Goal: Entertainment & Leisure: Browse casually

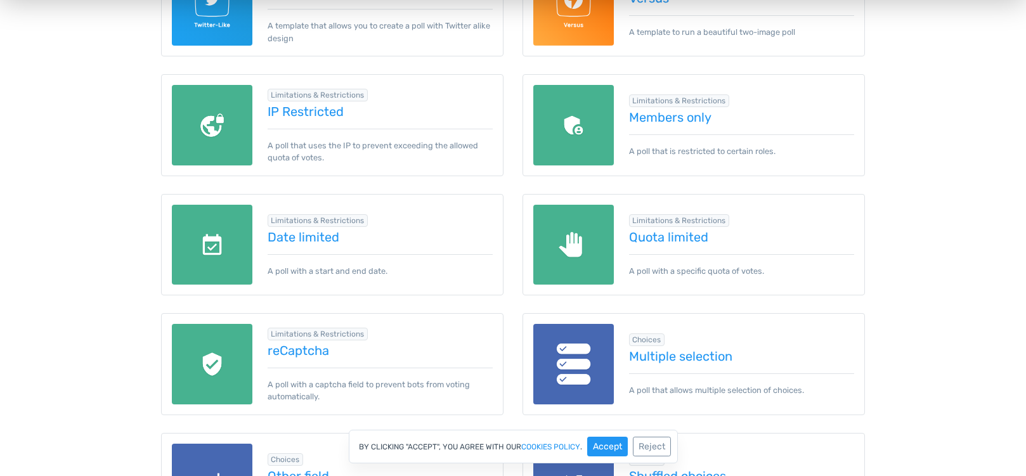
scroll to position [1014, 0]
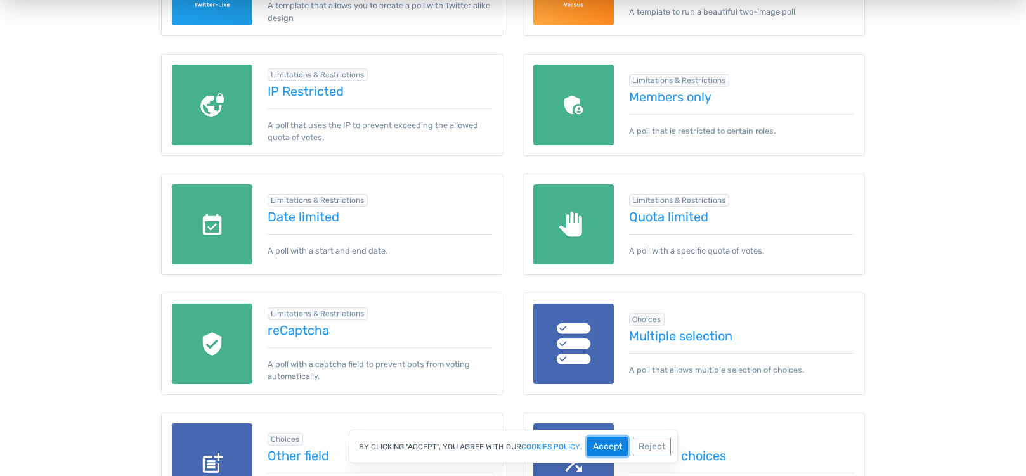
click at [609, 446] on button "Accept" at bounding box center [607, 447] width 41 height 20
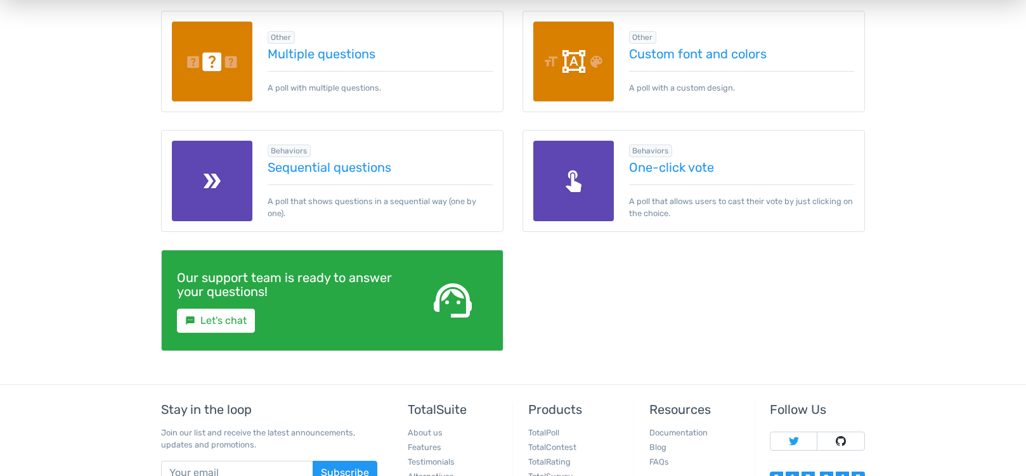
scroll to position [1878, 0]
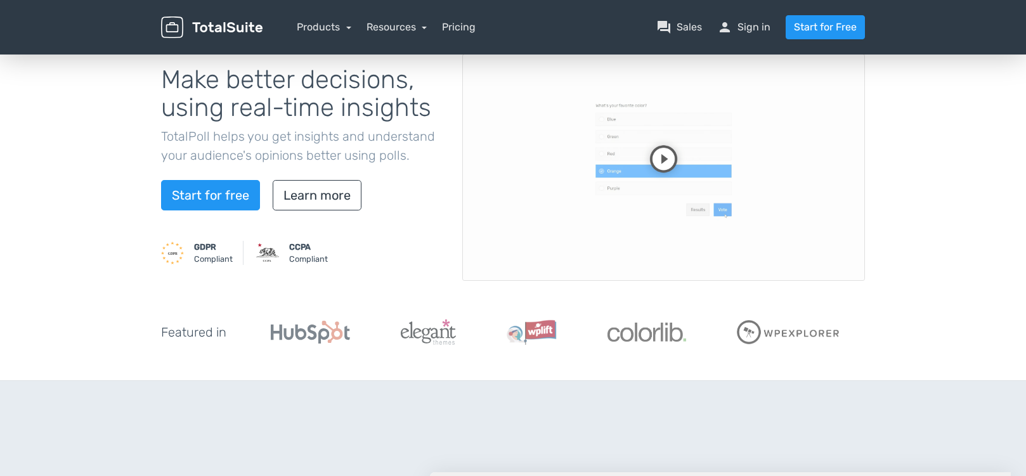
scroll to position [127, 0]
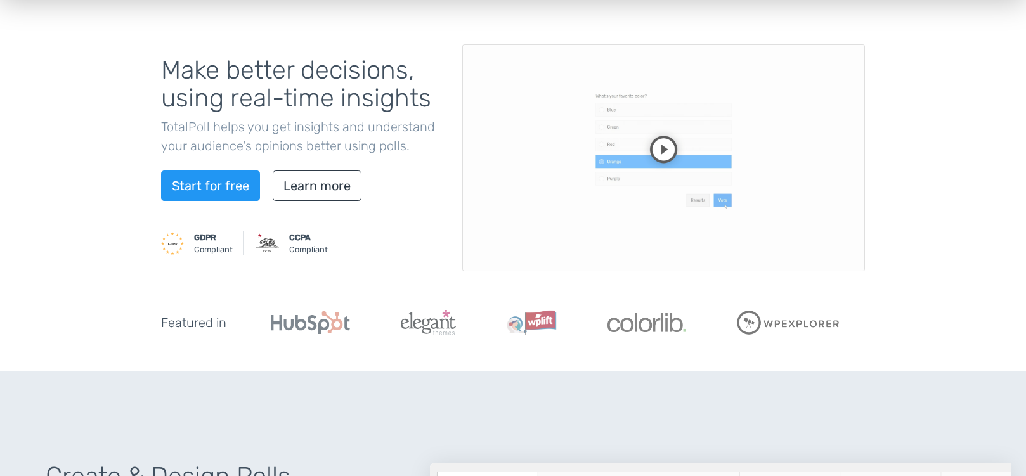
click at [659, 153] on video at bounding box center [663, 157] width 403 height 227
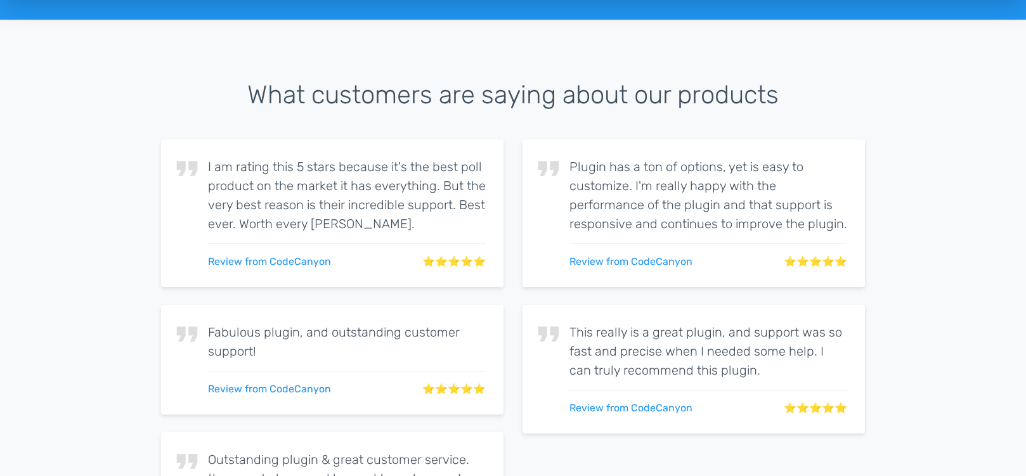
scroll to position [2092, 0]
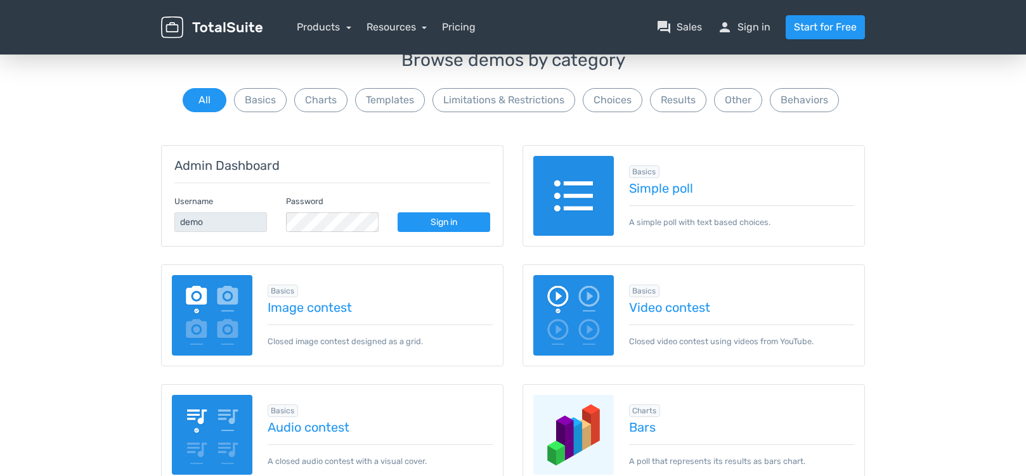
scroll to position [127, 0]
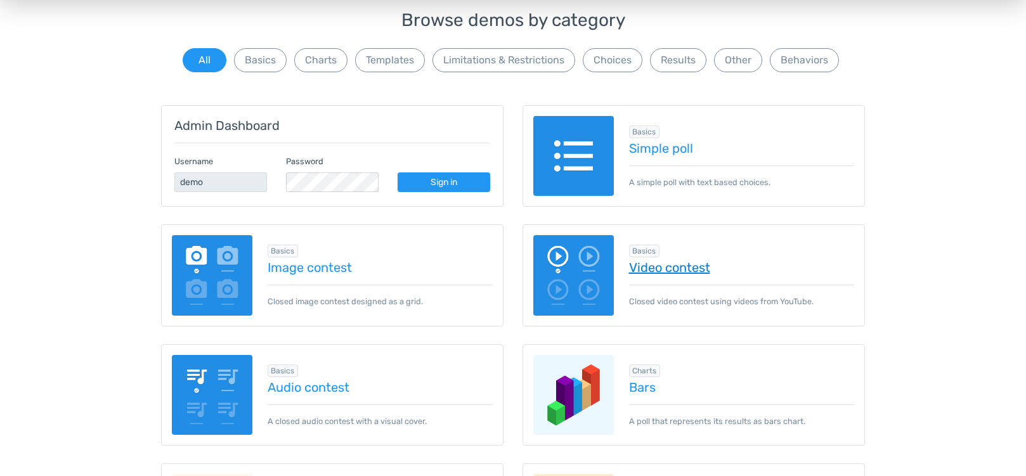
click at [681, 267] on link "Video contest" at bounding box center [742, 268] width 226 height 14
click at [323, 269] on link "Image contest" at bounding box center [381, 268] width 226 height 14
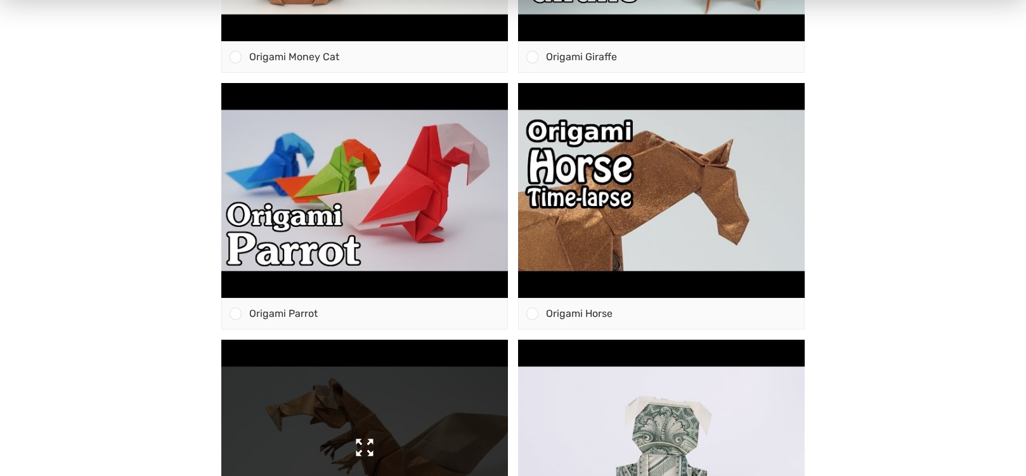
scroll to position [380, 0]
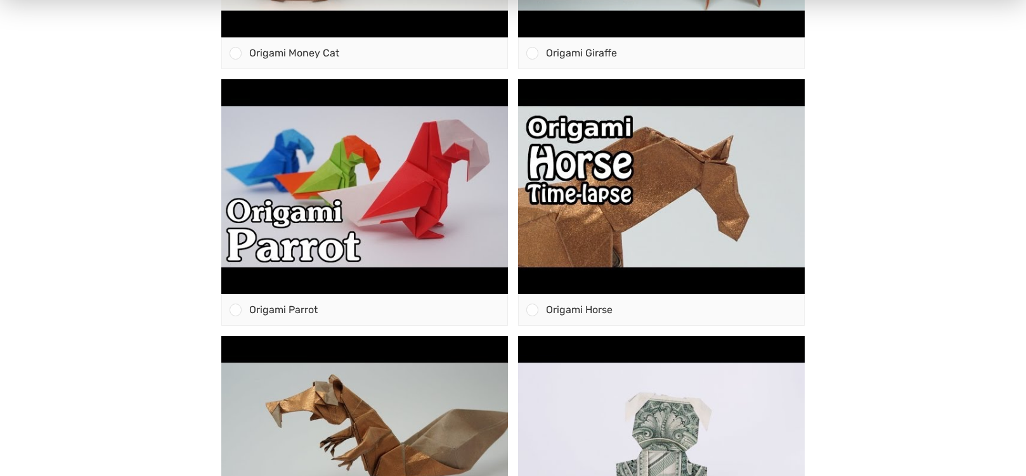
click at [47, 218] on body "The best origami video ever? Origami Money Cat" at bounding box center [513, 234] width 1026 height 924
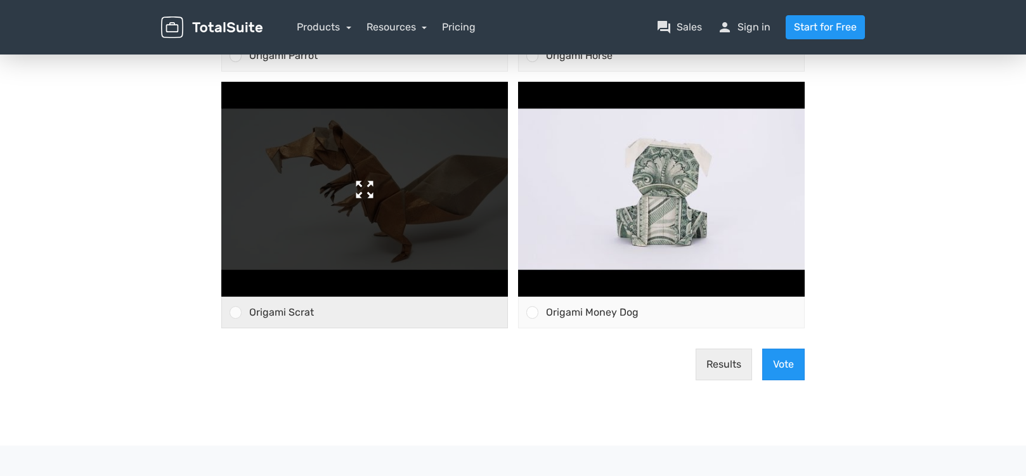
scroll to position [634, 0]
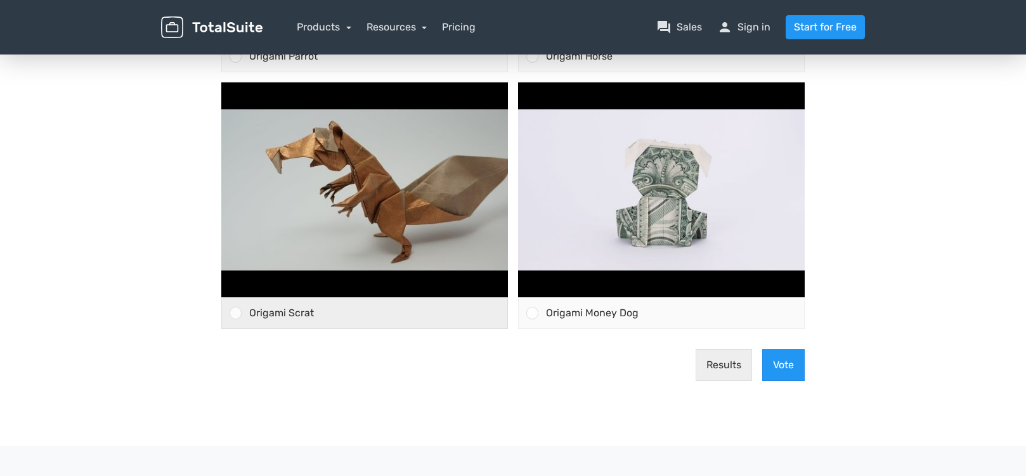
click at [232, 320] on div at bounding box center [232, 313] width 20 height 30
click at [236, 313] on input "Origami Scrat" at bounding box center [236, 313] width 0 height 0
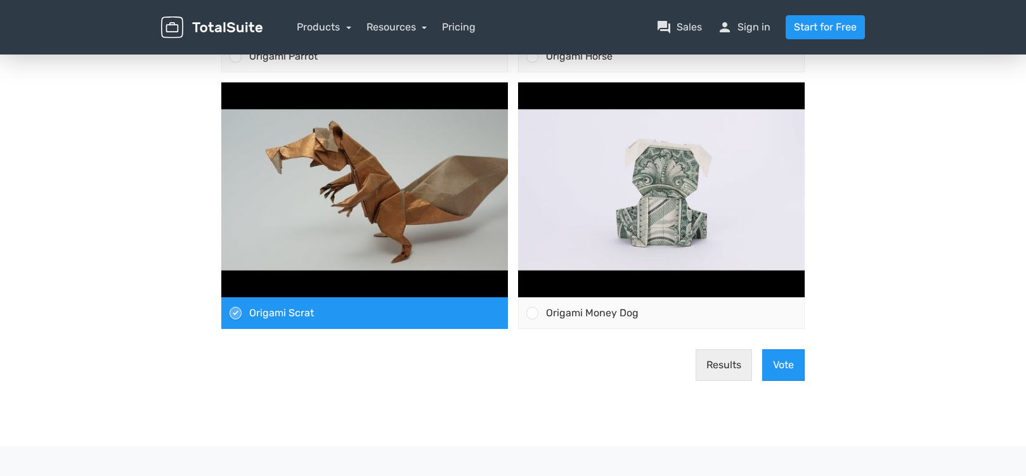
click at [233, 320] on div at bounding box center [232, 313] width 20 height 30
click at [236, 313] on input "Origami Scrat" at bounding box center [236, 313] width 0 height 0
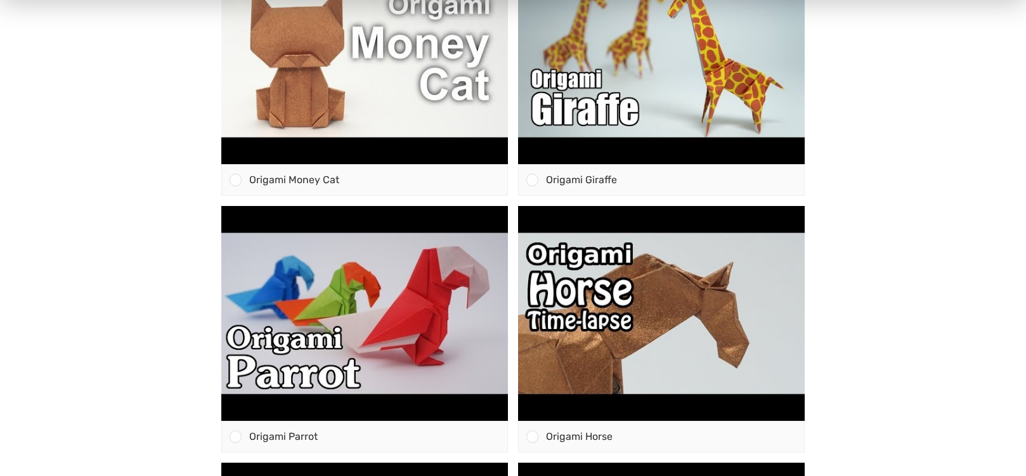
scroll to position [63, 0]
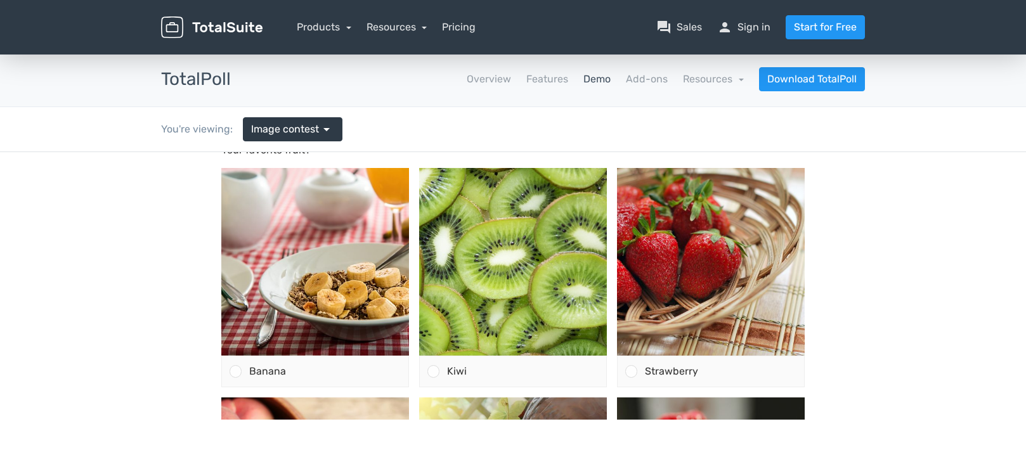
scroll to position [63, 0]
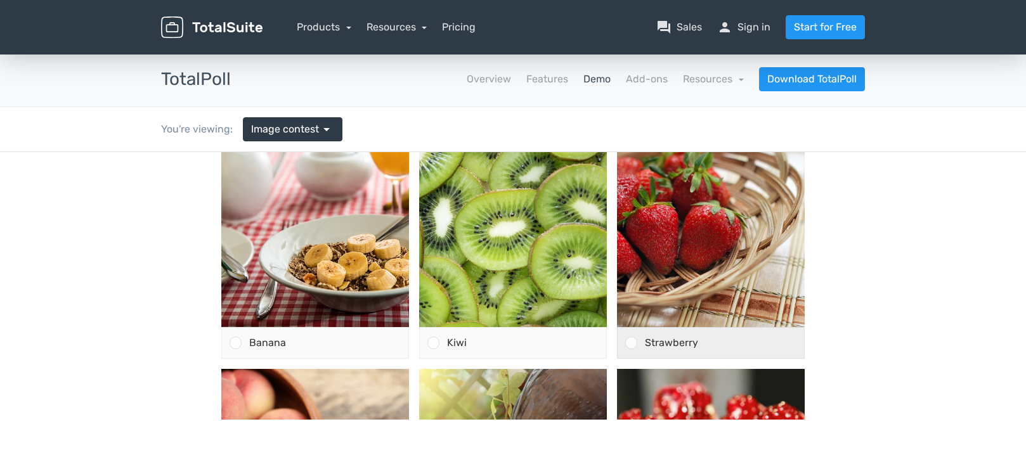
click at [626, 344] on div at bounding box center [631, 343] width 12 height 12
click at [631, 343] on input "Strawberry" at bounding box center [631, 343] width 0 height 0
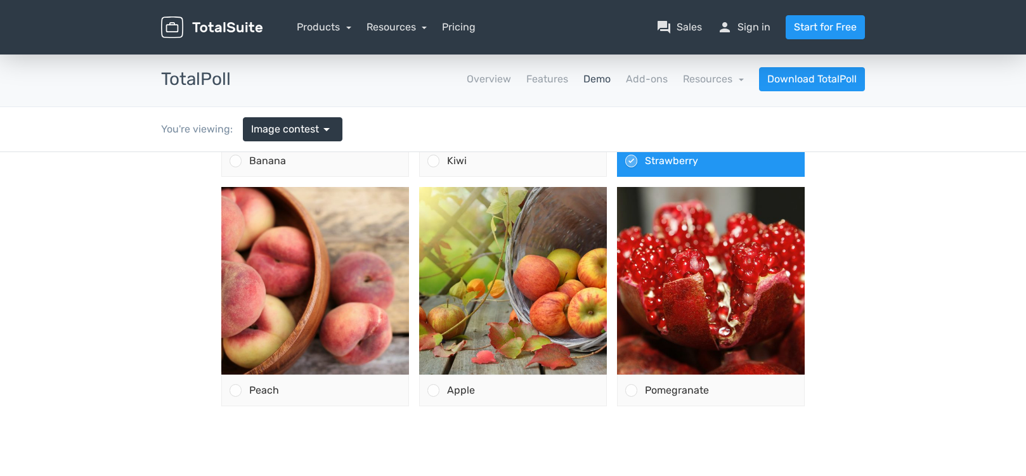
scroll to position [317, 0]
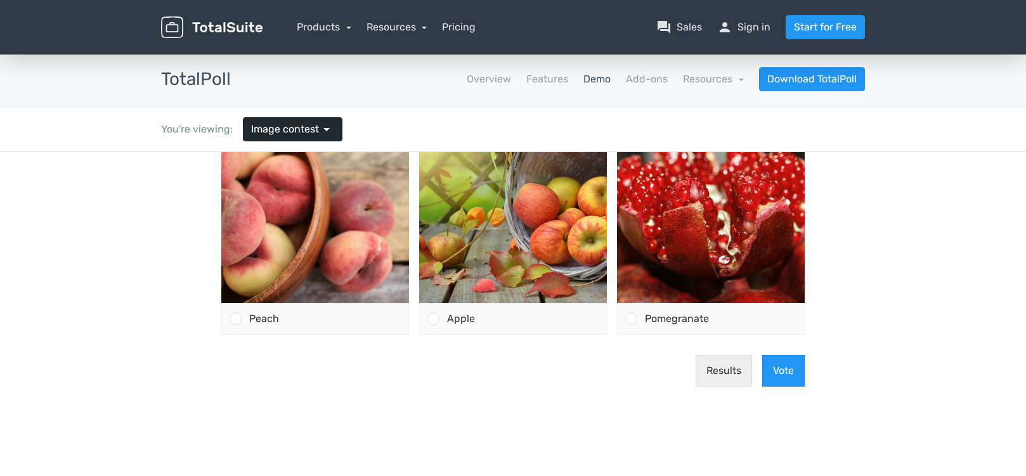
click at [312, 130] on span "Image contest" at bounding box center [285, 129] width 68 height 15
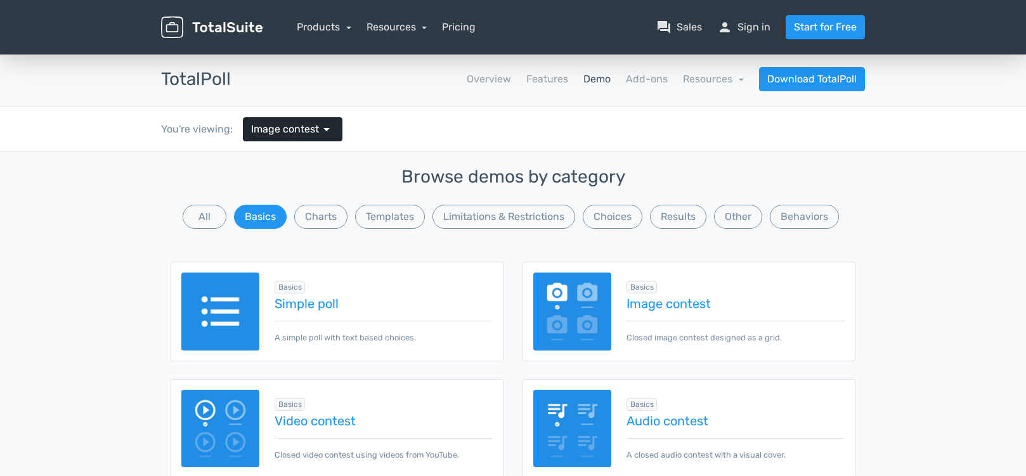
click at [312, 130] on span "Image contest" at bounding box center [285, 129] width 68 height 15
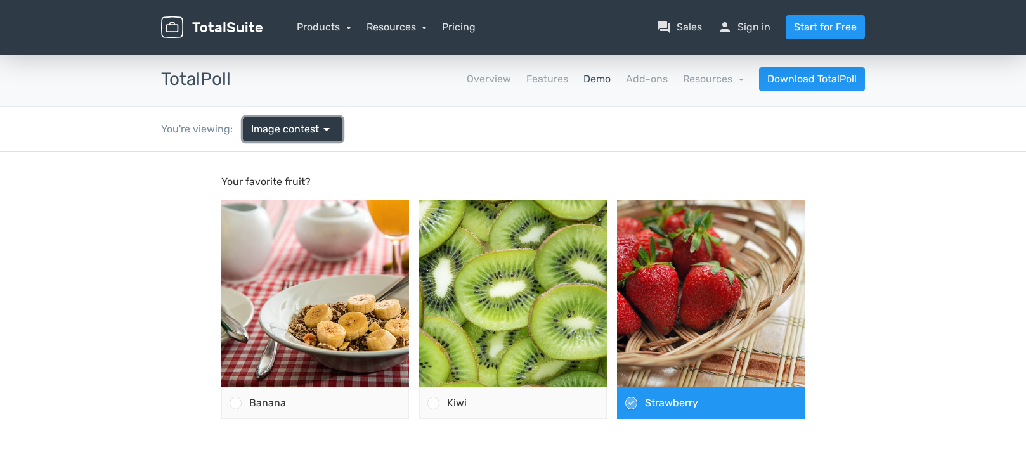
scroll to position [0, 0]
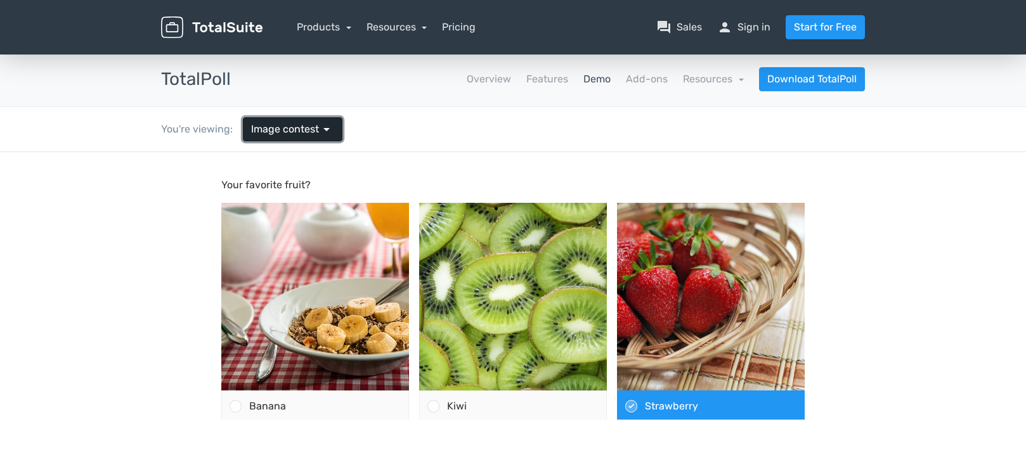
click at [330, 128] on span "arrow_drop_down" at bounding box center [326, 129] width 15 height 15
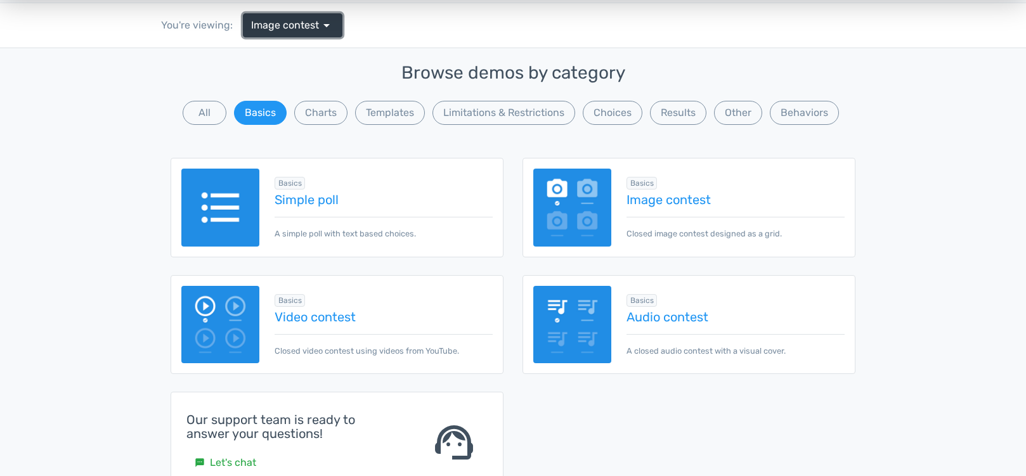
scroll to position [127, 0]
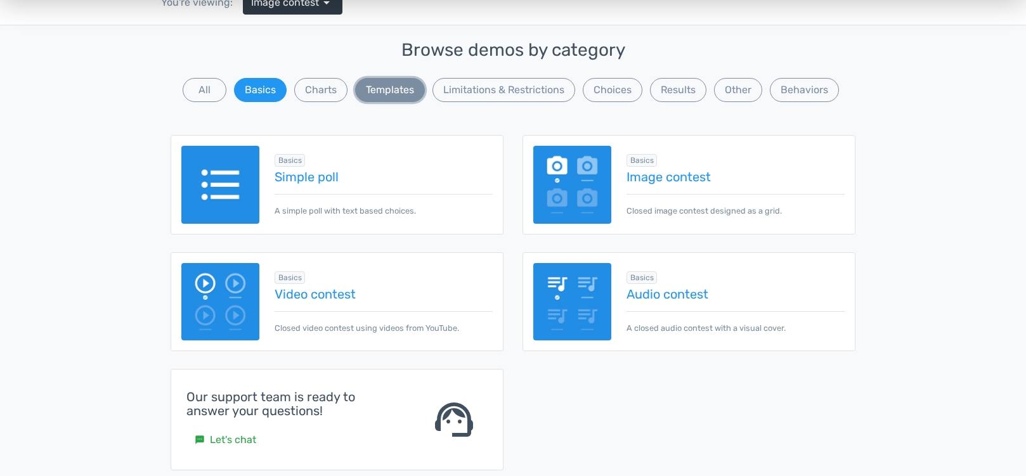
click at [391, 100] on button "Templates" at bounding box center [390, 90] width 70 height 24
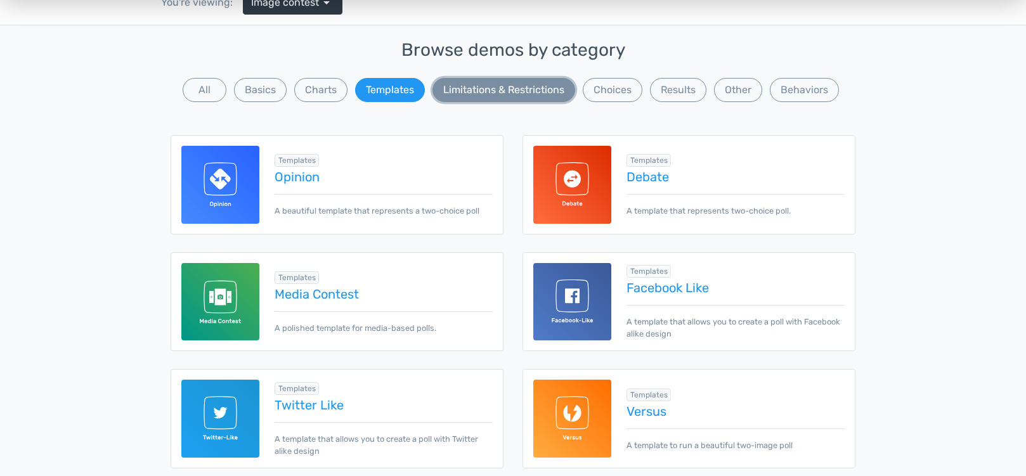
click at [515, 95] on button "Limitations & Restrictions" at bounding box center [503, 90] width 143 height 24
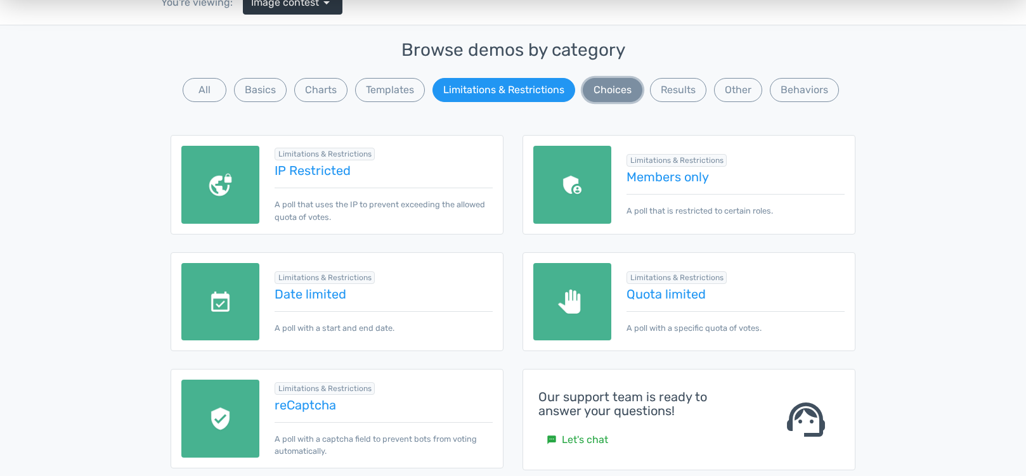
click at [612, 98] on button "Choices" at bounding box center [613, 90] width 60 height 24
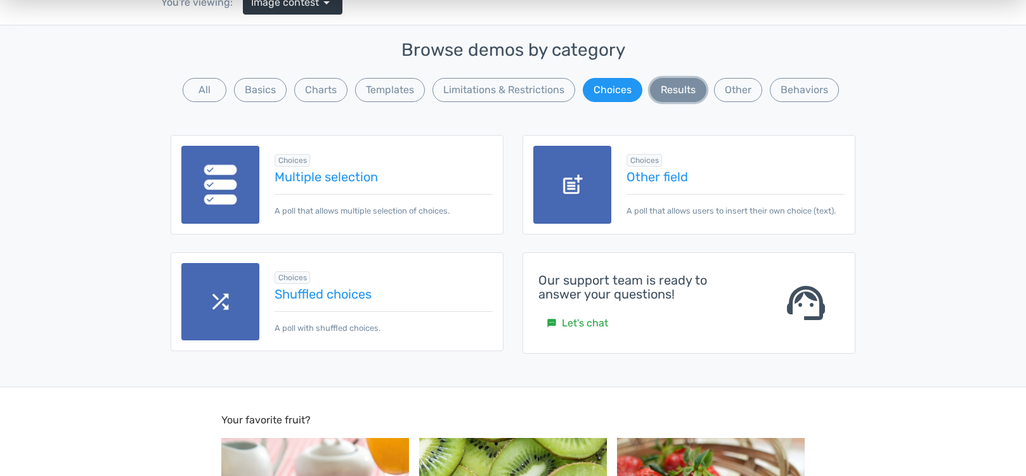
click at [683, 86] on button "Results" at bounding box center [678, 90] width 56 height 24
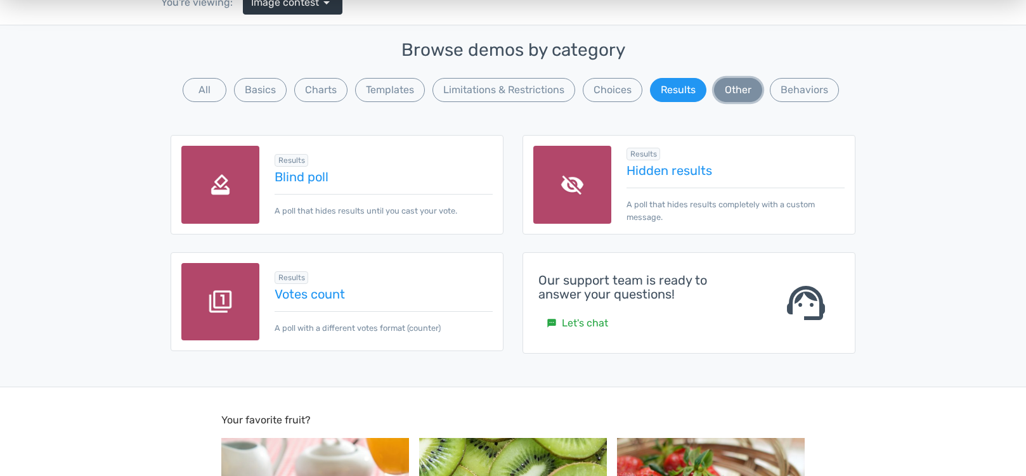
click at [740, 85] on button "Other" at bounding box center [738, 90] width 48 height 24
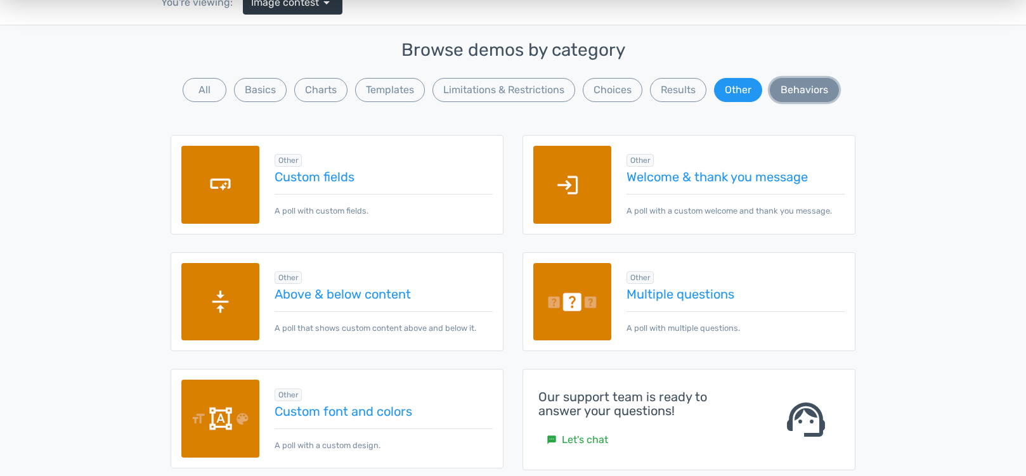
click at [824, 89] on button "Behaviors" at bounding box center [804, 90] width 69 height 24
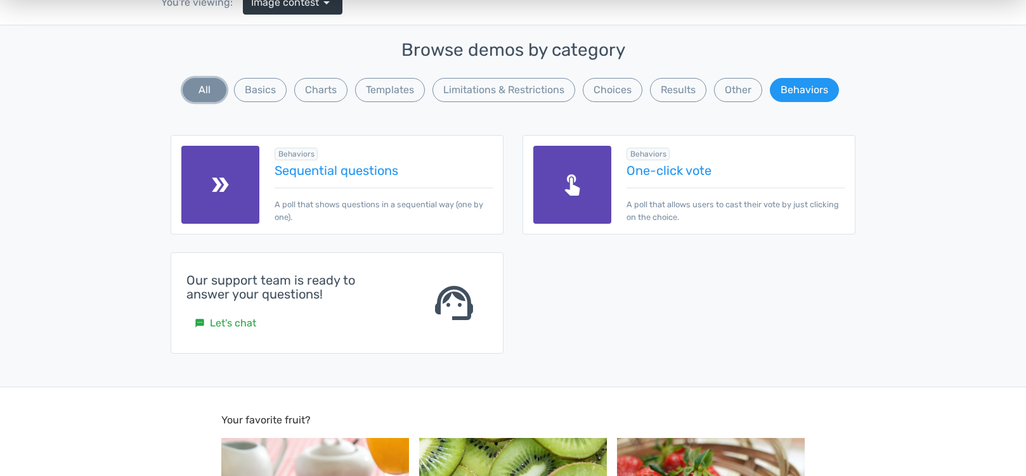
click at [205, 90] on button "All" at bounding box center [205, 90] width 44 height 24
